Goal: Ask a question

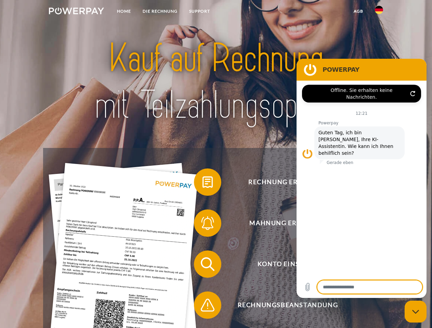
click at [76, 12] on img at bounding box center [76, 11] width 55 height 7
click at [379, 12] on img at bounding box center [379, 10] width 8 height 8
click at [358, 11] on link "agb" at bounding box center [358, 11] width 21 height 12
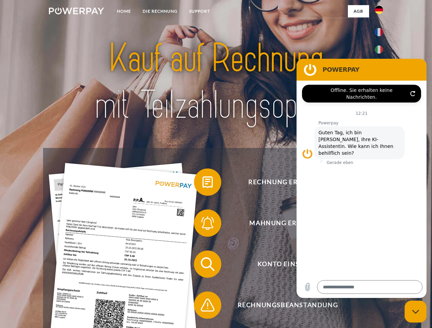
click at [202, 184] on span at bounding box center [197, 182] width 34 height 34
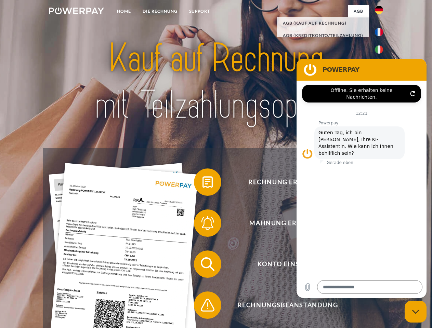
click at [202, 225] on span at bounding box center [197, 223] width 34 height 34
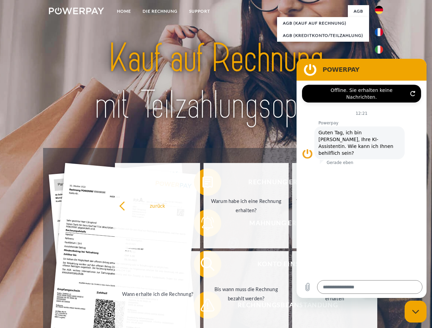
click at [203, 266] on link "Bis wann muss die Rechnung bezahlt werden?" at bounding box center [245, 293] width 85 height 85
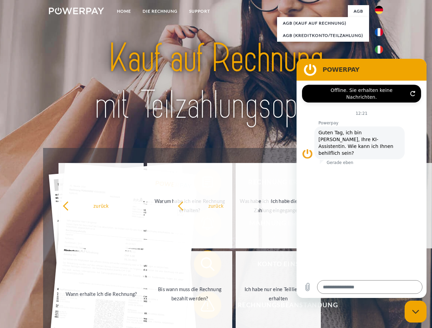
click at [202, 307] on span at bounding box center [197, 305] width 34 height 34
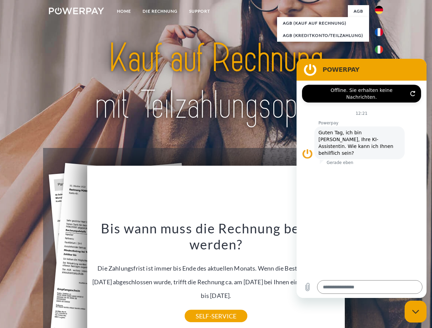
click at [415, 312] on icon "Messaging-Fenster schließen" at bounding box center [415, 312] width 7 height 4
type textarea "*"
